Goal: Download file/media

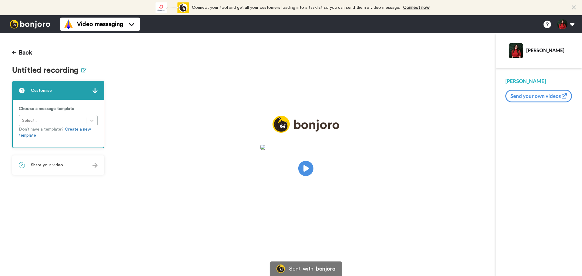
click at [81, 71] on icon at bounding box center [83, 70] width 5 height 5
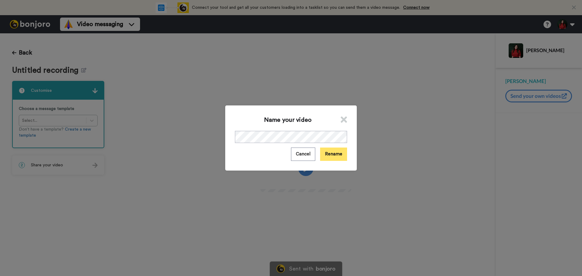
click at [336, 156] on button "Rename" at bounding box center [333, 154] width 27 height 13
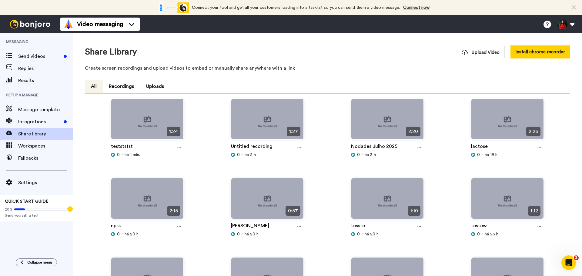
drag, startPoint x: 176, startPoint y: 147, endPoint x: 184, endPoint y: 167, distance: 21.9
click at [176, 147] on div at bounding box center [179, 147] width 9 height 9
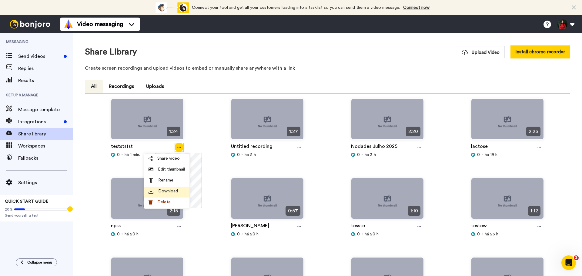
click at [174, 193] on span "Download" at bounding box center [168, 191] width 20 height 6
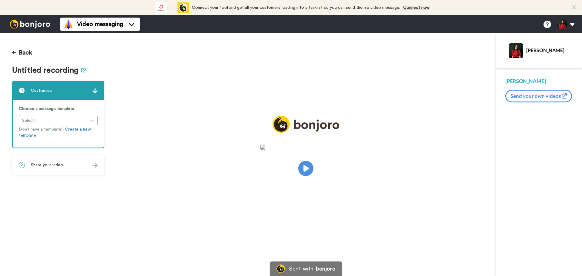
click at [82, 71] on icon at bounding box center [83, 70] width 5 height 5
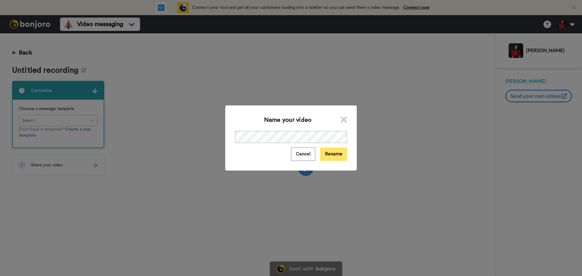
click at [334, 153] on button "Rename" at bounding box center [333, 154] width 27 height 13
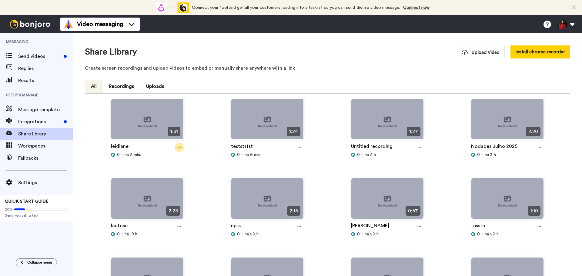
click at [179, 148] on icon at bounding box center [179, 147] width 4 height 4
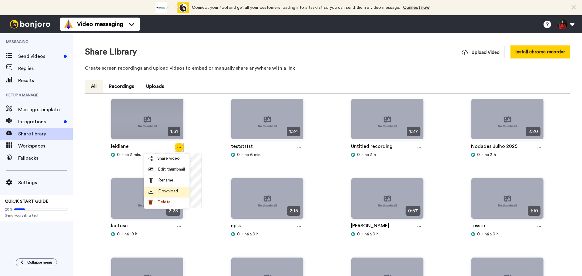
click at [163, 191] on span "Download" at bounding box center [168, 191] width 20 height 6
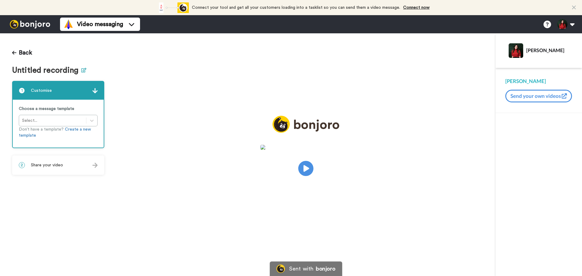
click at [83, 71] on icon at bounding box center [83, 70] width 5 height 5
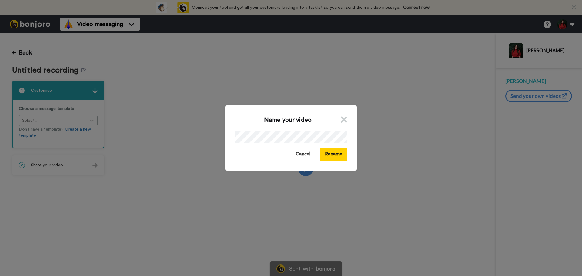
drag, startPoint x: 326, startPoint y: 152, endPoint x: 359, endPoint y: 44, distance: 113.0
click at [326, 152] on button "Rename" at bounding box center [333, 154] width 27 height 13
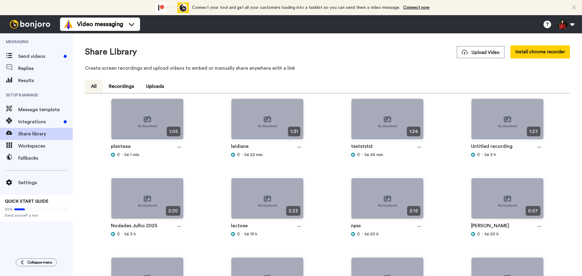
drag, startPoint x: 179, startPoint y: 146, endPoint x: 181, endPoint y: 154, distance: 8.5
click at [179, 146] on icon at bounding box center [179, 147] width 4 height 4
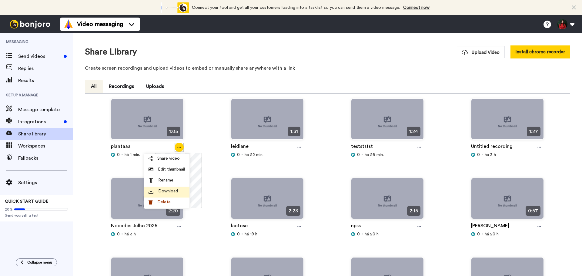
click at [170, 192] on span "Download" at bounding box center [168, 191] width 20 height 6
